Goal: Task Accomplishment & Management: Use online tool/utility

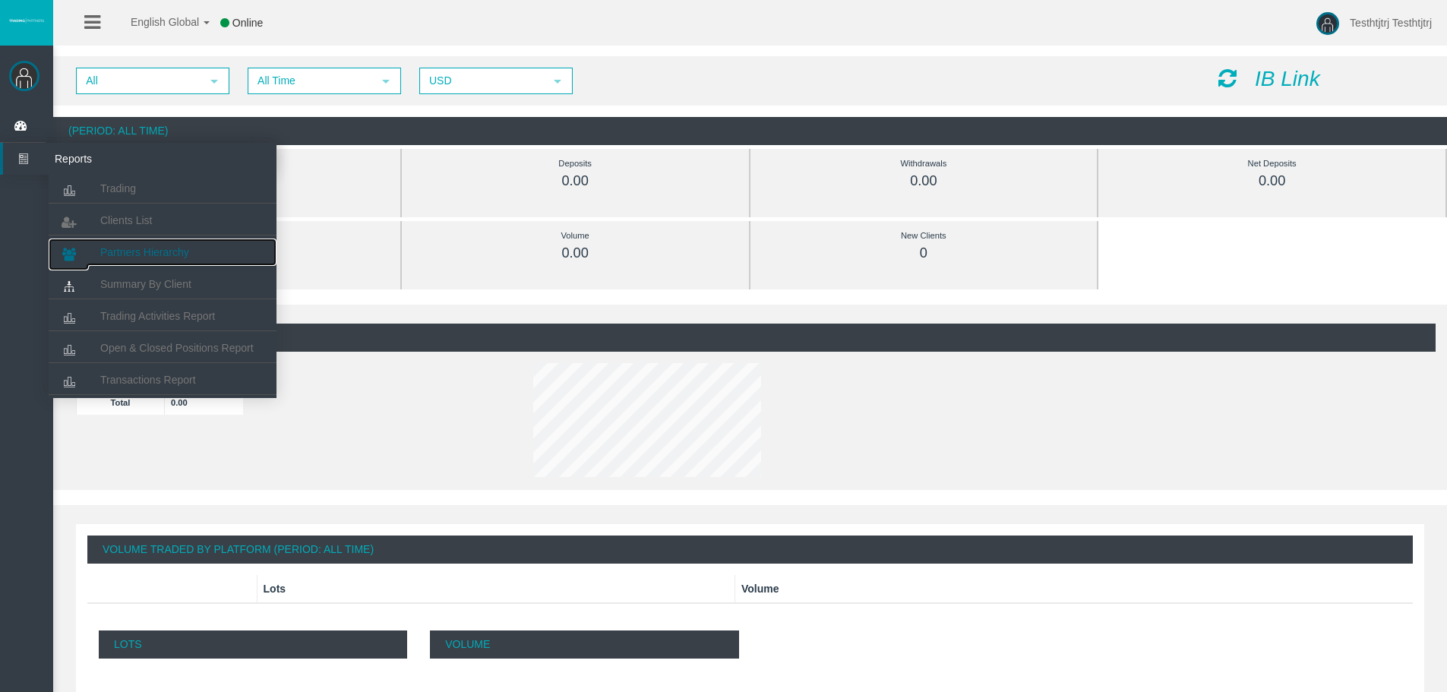
click at [169, 251] on span "Partners Hierarchy" at bounding box center [144, 252] width 89 height 12
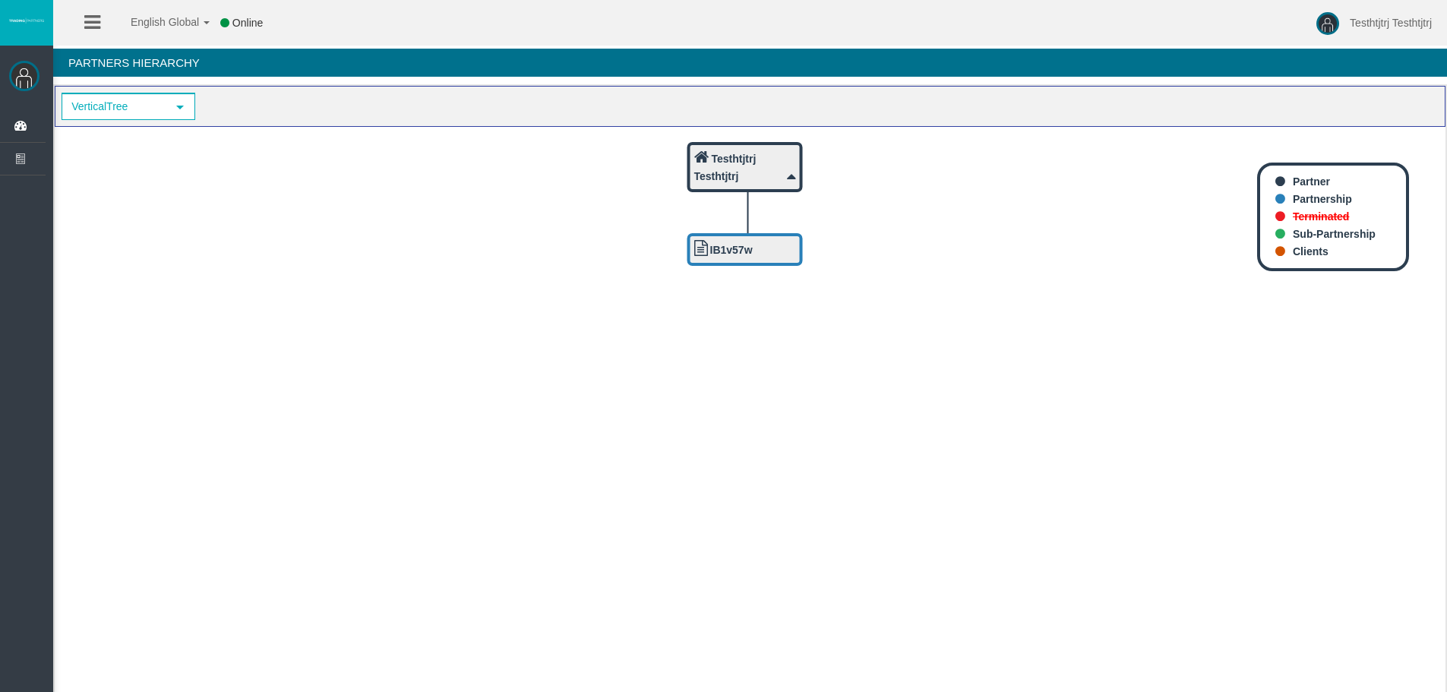
click at [49, 71] on div "Testhtjtrj Testhtjtrj Dashboard Reports Trading Clients List" at bounding box center [26, 401] width 53 height 711
click at [24, 75] on img at bounding box center [24, 76] width 30 height 30
click at [77, 130] on span "Dashboard" at bounding box center [117, 126] width 149 height 32
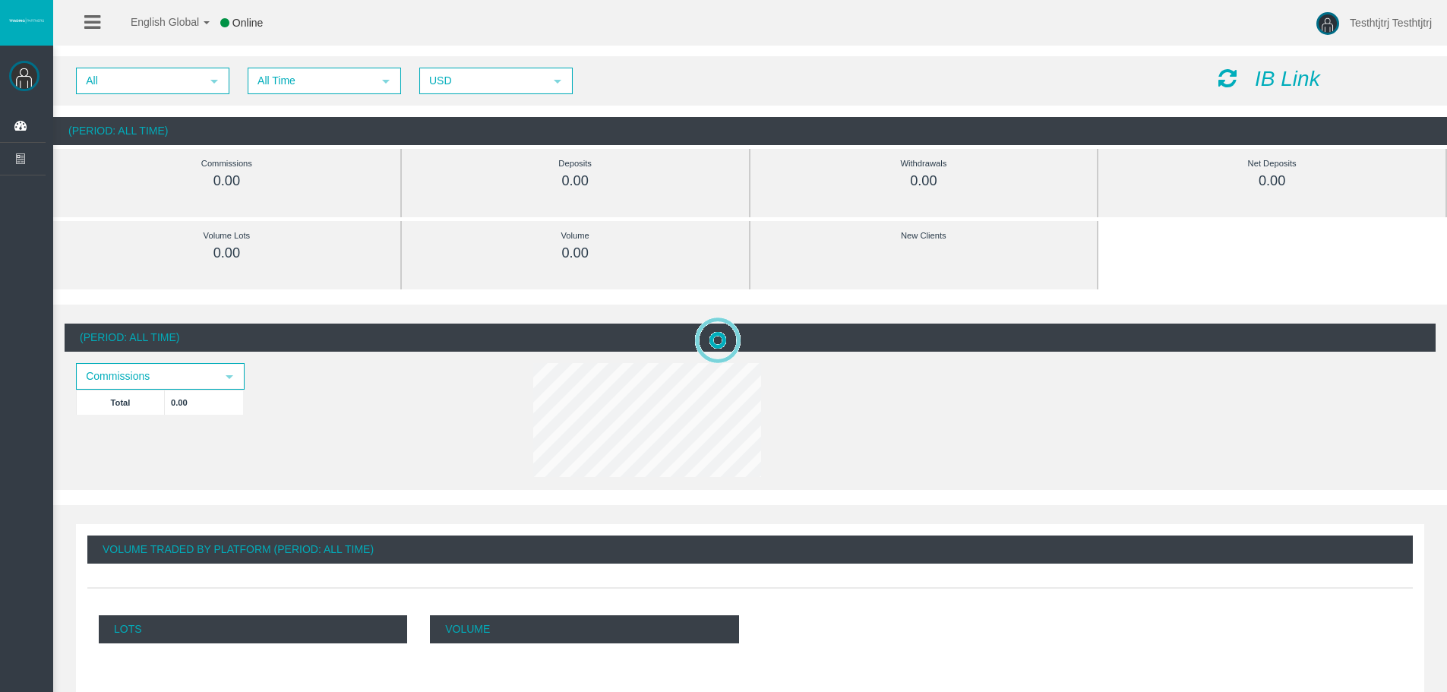
click at [1235, 73] on icon at bounding box center [1228, 78] width 18 height 21
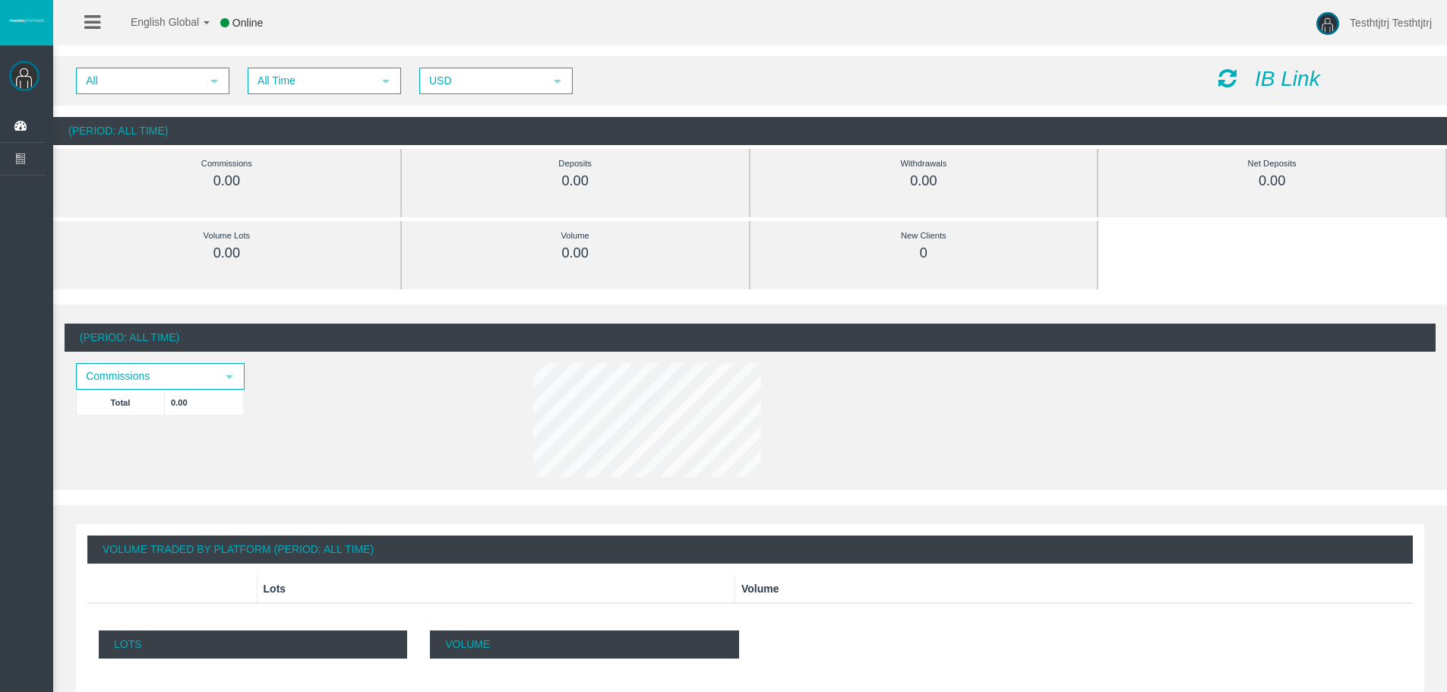
click at [1279, 87] on icon "IB Link" at bounding box center [1287, 79] width 65 height 24
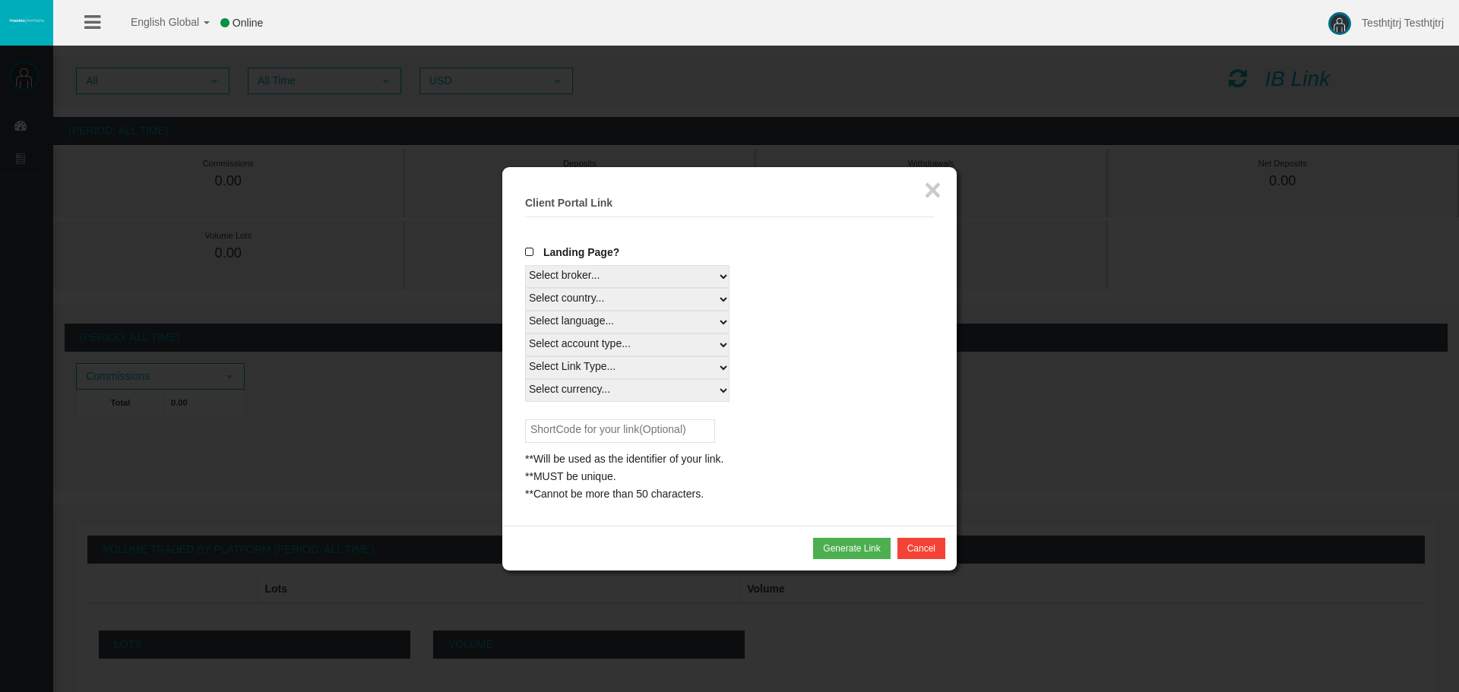
click at [584, 299] on select "Select country... Rest of the World" at bounding box center [627, 299] width 204 height 23
select select
click at [525, 288] on select "Select country... Rest of the World" at bounding box center [627, 299] width 204 height 23
click at [591, 318] on select "Select language... English Japanese Chinese Portuguese Spanish Czech German Fre…" at bounding box center [627, 322] width 204 height 23
select select
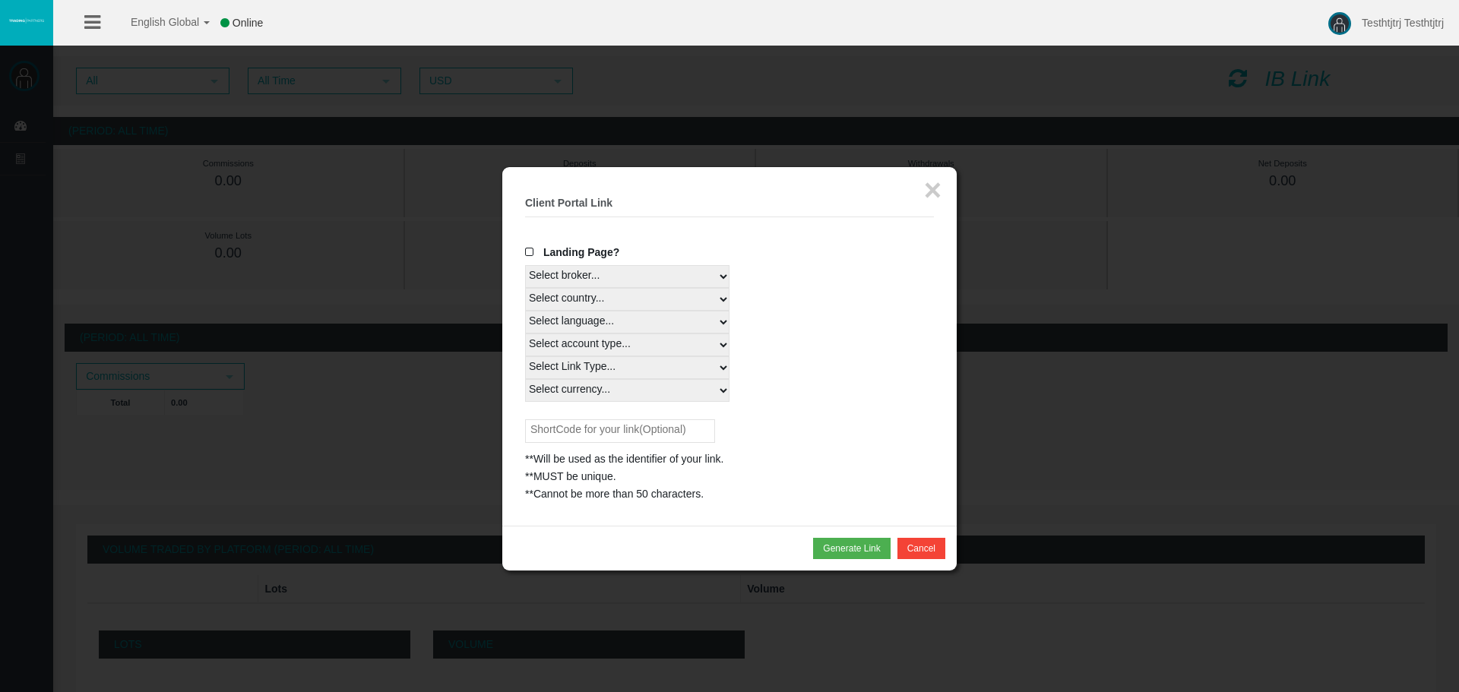
click at [525, 311] on select "Select language... English Japanese Chinese Portuguese Spanish Czech German Fre…" at bounding box center [627, 322] width 204 height 23
click at [588, 350] on select "Select account type... All Platforms Trade Copy MT4 LiveFloatingSpreadAccount M…" at bounding box center [627, 345] width 204 height 23
select select
click at [525, 334] on select "Select account type... All Platforms Trade Copy MT4 LiveFloatingSpreadAccount M…" at bounding box center [627, 345] width 204 height 23
click at [593, 340] on select "Select account type... All Platforms Trade Copy MT4 LiveFloatingSpreadAccount M…" at bounding box center [627, 345] width 204 height 23
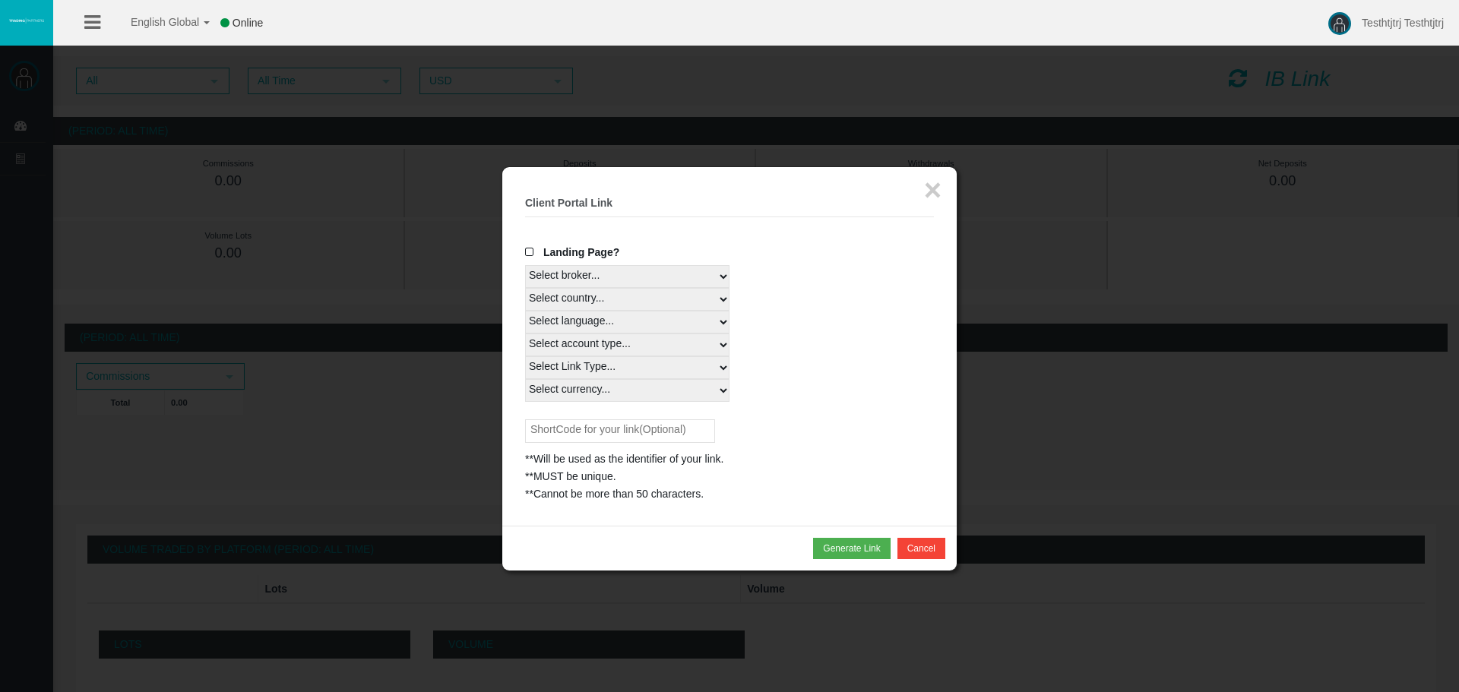
click at [593, 340] on select "Select account type... All Platforms Trade Copy MT4 LiveFloatingSpreadAccount M…" at bounding box center [627, 345] width 204 height 23
click at [581, 381] on select "Select currency... All Currencies" at bounding box center [627, 390] width 204 height 23
click at [579, 367] on select "Select Link Type... Real" at bounding box center [627, 367] width 204 height 23
select select "Real"
click at [525, 356] on select "Select Link Type... Real" at bounding box center [627, 367] width 204 height 23
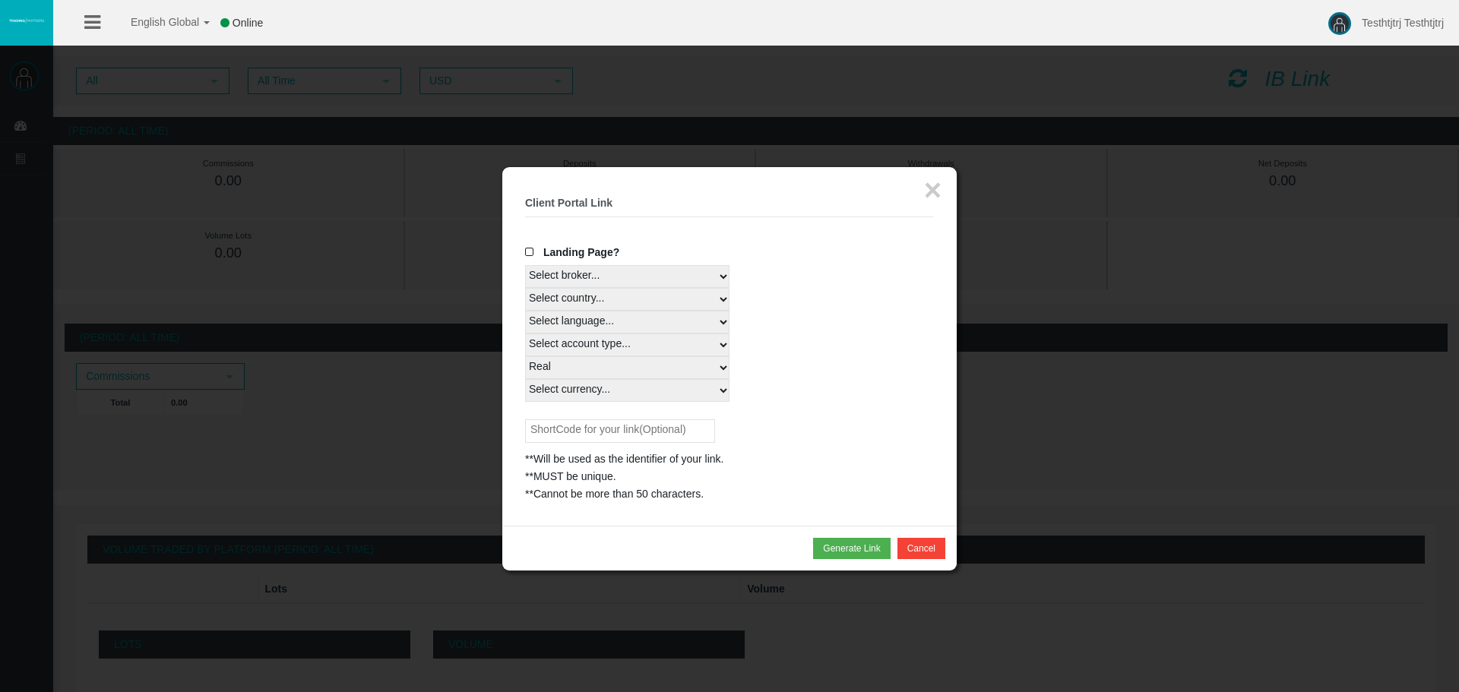
click at [578, 398] on select "Select currency... All Currencies" at bounding box center [627, 390] width 204 height 23
select select "All Currencies"
click at [525, 379] on select "Select currency... All Currencies" at bounding box center [627, 390] width 204 height 23
click at [854, 554] on button "Generate Link" at bounding box center [851, 548] width 77 height 21
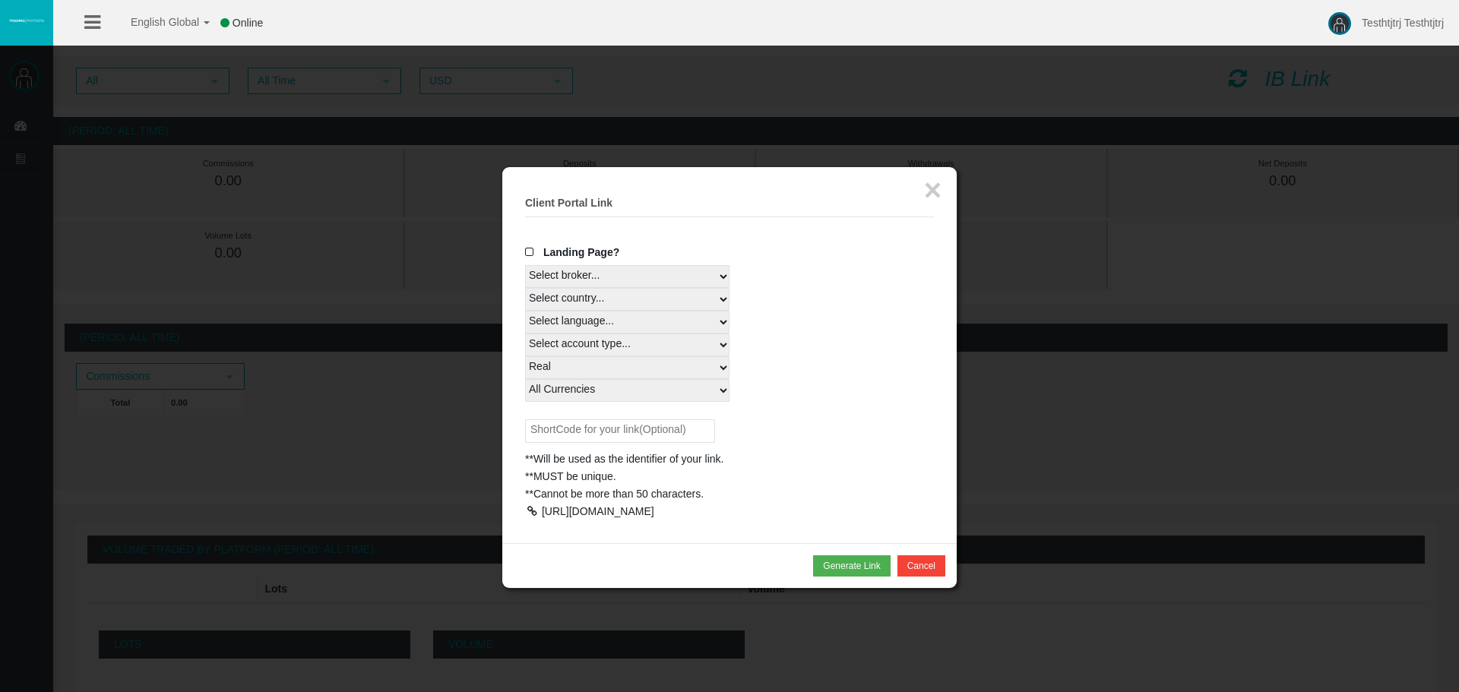
click at [535, 511] on div at bounding box center [532, 511] width 14 height 11
